Goal: Information Seeking & Learning: Learn about a topic

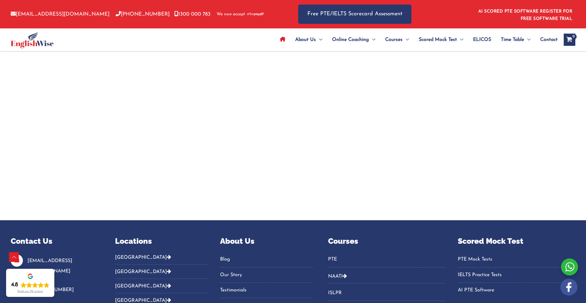
scroll to position [2097, 0]
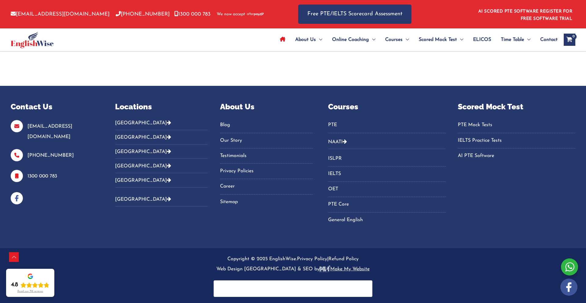
click at [229, 123] on link "Blog" at bounding box center [266, 125] width 93 height 10
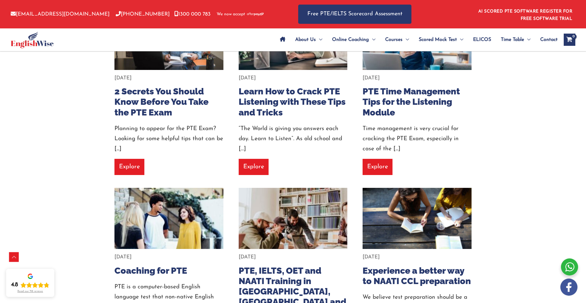
scroll to position [10234, 0]
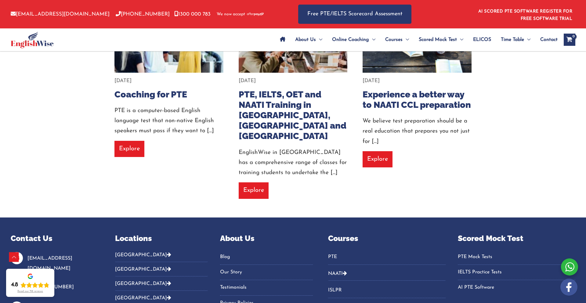
click at [129, 252] on button "[GEOGRAPHIC_DATA]" at bounding box center [161, 257] width 93 height 10
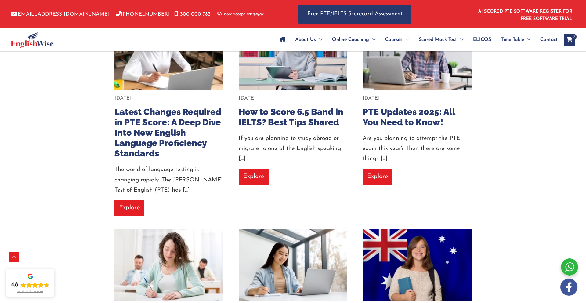
scroll to position [172, 0]
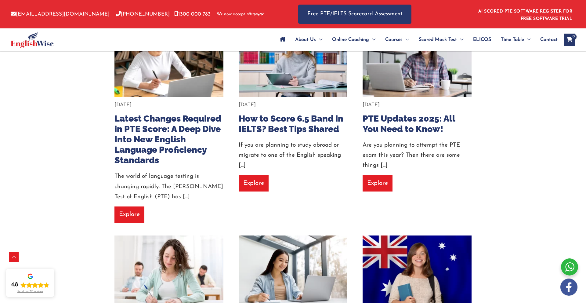
click at [133, 208] on link "Explore" at bounding box center [129, 214] width 30 height 16
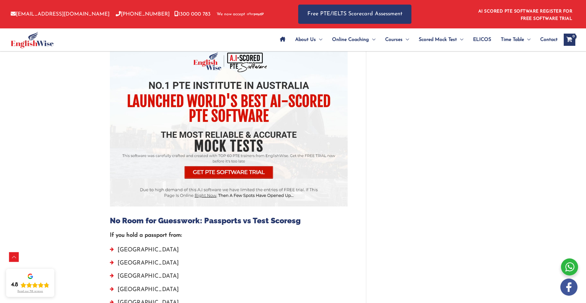
scroll to position [1592, 0]
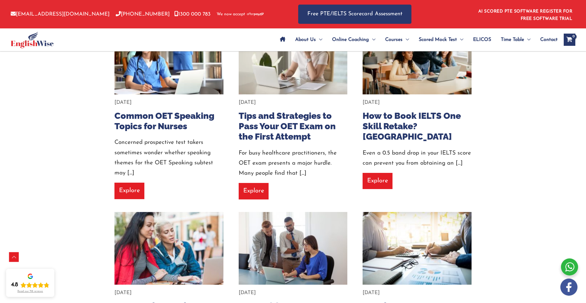
scroll to position [2308, 0]
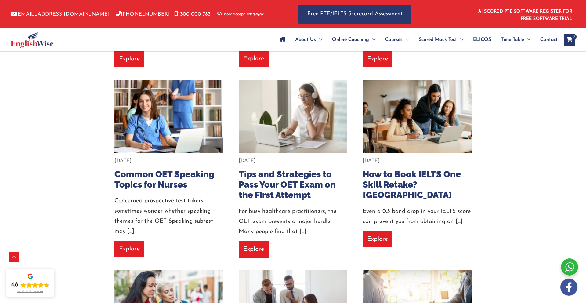
click at [388, 169] on link "How to Book IELTS One Skill Retake? Australia" at bounding box center [411, 184] width 98 height 31
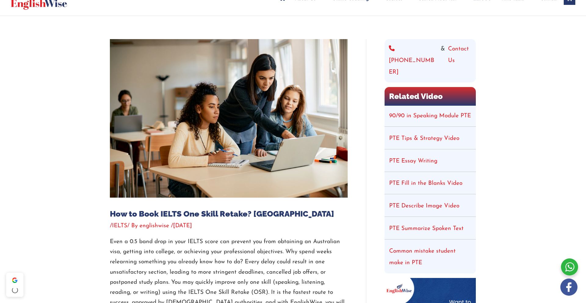
scroll to position [48, 0]
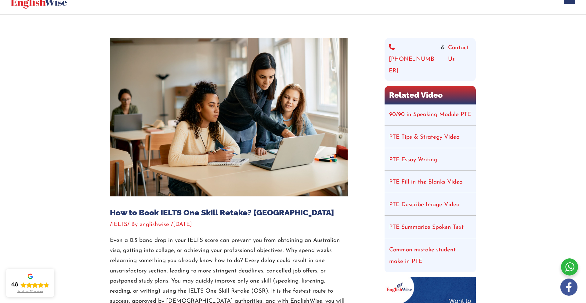
click at [121, 224] on link "IELTS" at bounding box center [119, 225] width 15 height 6
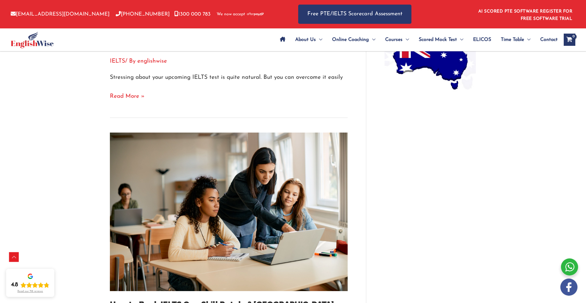
scroll to position [446, 0]
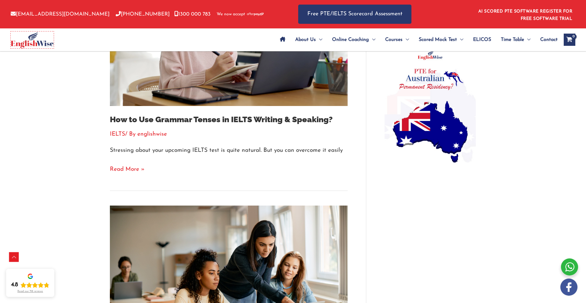
scroll to position [466, 0]
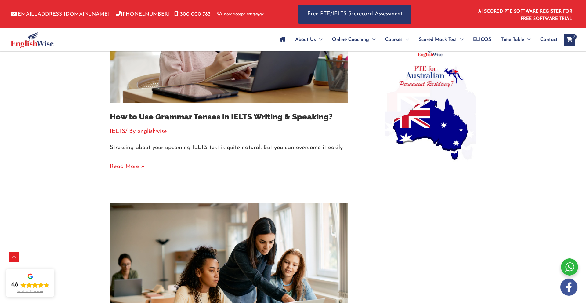
click at [157, 132] on span "englishwise" at bounding box center [152, 131] width 30 height 6
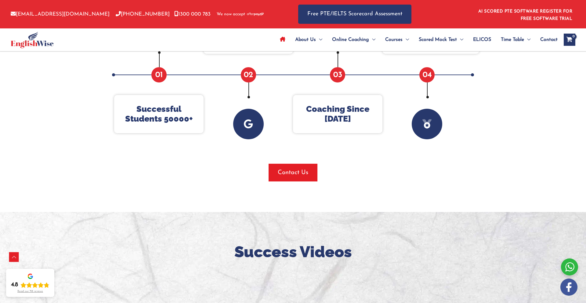
scroll to position [316, 0]
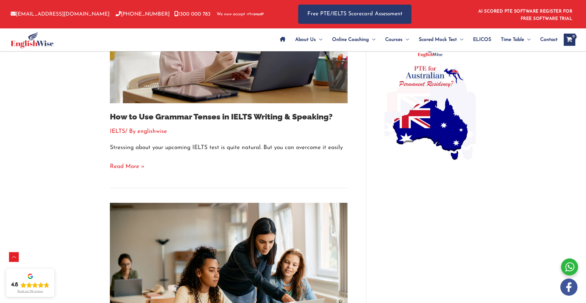
click at [123, 163] on link "How to Use Grammar Tenses in IELTS Writing & Speaking? Read More »" at bounding box center [127, 166] width 35 height 10
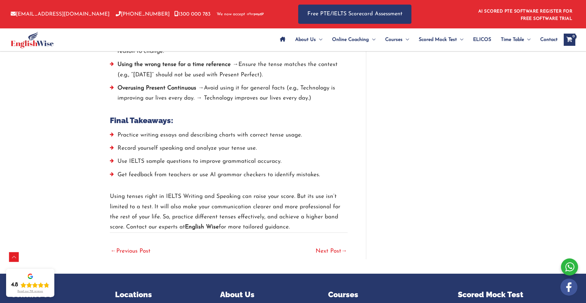
scroll to position [1816, 0]
